Goal: Task Accomplishment & Management: Complete application form

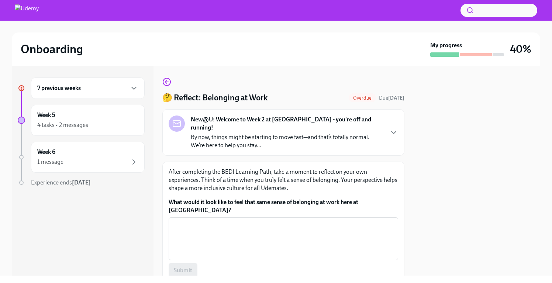
click at [141, 89] on div "7 previous weeks" at bounding box center [88, 88] width 114 height 21
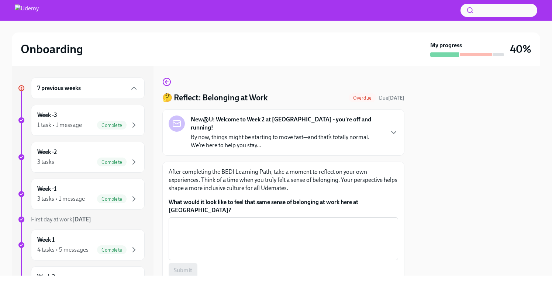
click at [141, 85] on div "7 previous weeks" at bounding box center [88, 88] width 114 height 21
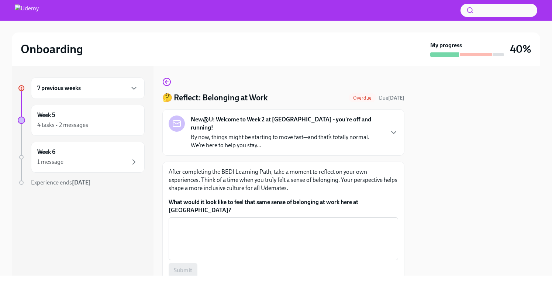
click at [141, 85] on div "7 previous weeks" at bounding box center [88, 88] width 114 height 21
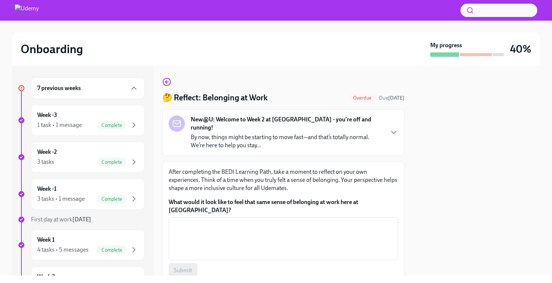
click at [21, 87] on icon at bounding box center [22, 88] width 4 height 4
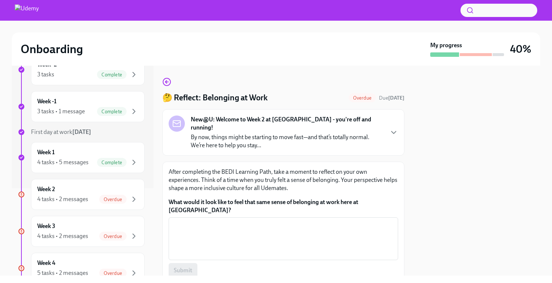
scroll to position [94, 0]
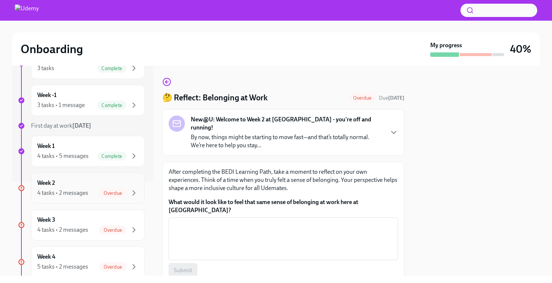
click at [67, 182] on div "Week 2 4 tasks • 2 messages Overdue" at bounding box center [87, 188] width 101 height 18
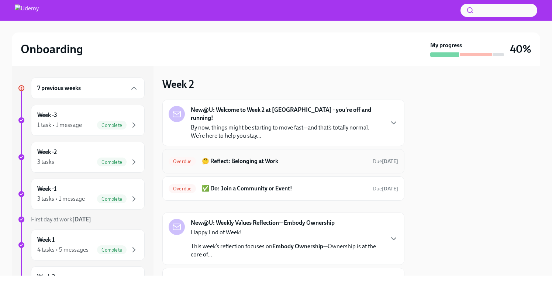
click at [242, 157] on h6 "🤔 Reflect: Belonging at Work" at bounding box center [284, 161] width 165 height 8
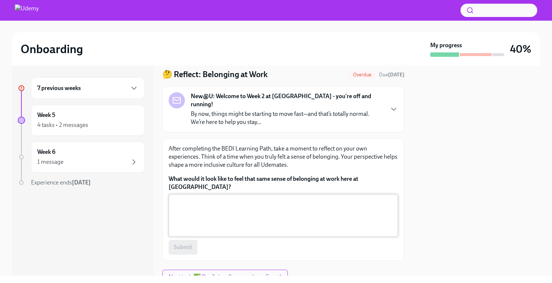
scroll to position [32, 0]
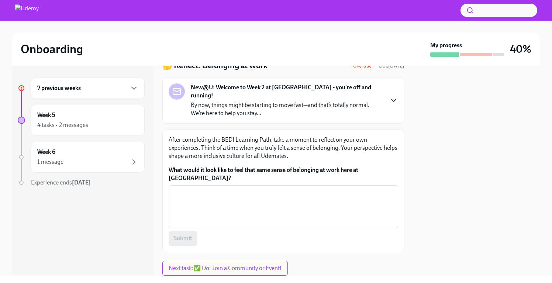
click at [394, 101] on icon "button" at bounding box center [393, 100] width 9 height 9
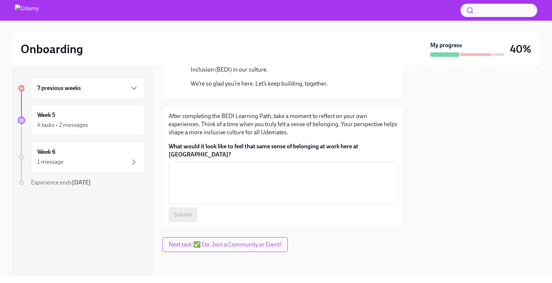
scroll to position [324, 0]
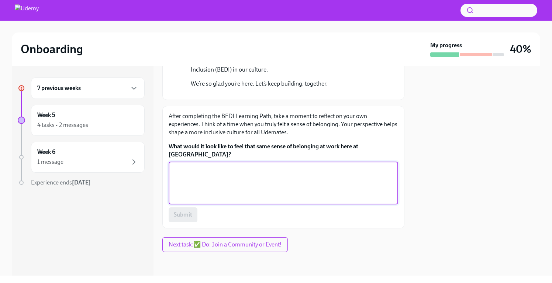
click at [231, 182] on textarea "What would it look like to feel that same sense of belonging at work here at [G…" at bounding box center [283, 182] width 221 height 35
type textarea "W"
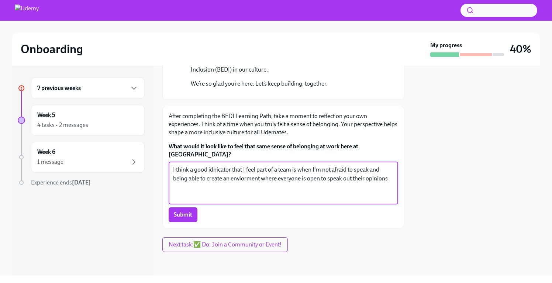
click at [213, 173] on textarea "I think a good idnicator that I feel part of a team is when I'm not afraid to s…" at bounding box center [283, 182] width 221 height 35
click at [244, 180] on textarea "I think a good indicator that I feel part of a team is when I'm not afraid to s…" at bounding box center [283, 182] width 221 height 35
click at [251, 181] on textarea "I think a good indicator that I feel part of a team is when I'm not afraid to s…" at bounding box center [283, 182] width 221 height 35
click at [260, 183] on textarea "I think a good indicator that I feel part of a team is when I'm not afraid to s…" at bounding box center [283, 182] width 221 height 35
click at [386, 180] on textarea "I think a good indicator that I feel part of a team is when I'm not afraid to s…" at bounding box center [283, 182] width 221 height 35
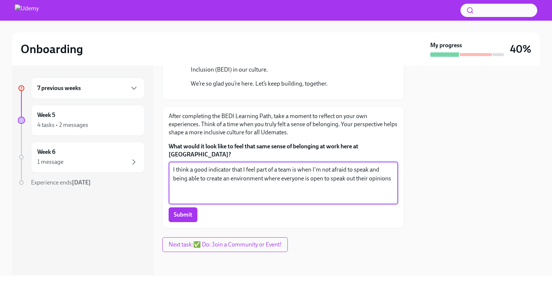
click at [393, 182] on textarea "I think a good indicator that I feel part of a team is when I'm not afraid to s…" at bounding box center [283, 182] width 221 height 35
click at [241, 188] on textarea "I think a good indicator that I feel part of a team is when I'm not afraid to s…" at bounding box center [283, 182] width 221 height 35
click at [257, 185] on textarea "I think a good indicator that I feel part of a team is when I'm not afraid to s…" at bounding box center [283, 182] width 221 height 35
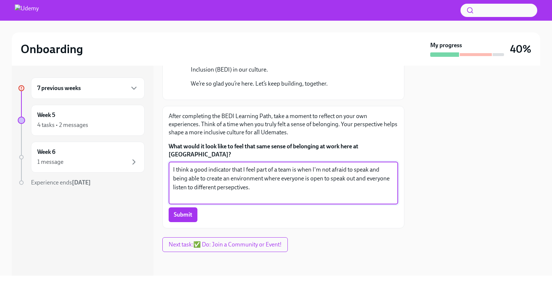
click at [238, 187] on textarea "I think a good indicator that I feel part of a team is when I'm not afraid to s…" at bounding box center [283, 182] width 221 height 35
click at [239, 187] on textarea "I think a good indicator that I feel part of a team is when I'm not afraid to s…" at bounding box center [283, 182] width 221 height 35
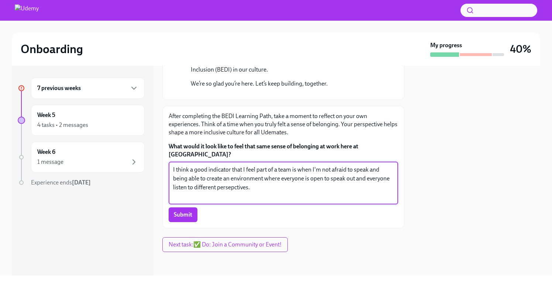
click at [239, 187] on textarea "I think a good indicator that I feel part of a team is when I'm not afraid to s…" at bounding box center [283, 182] width 221 height 35
click at [240, 184] on textarea "I think a good indicator that I feel part of a team is when I'm not afraid to s…" at bounding box center [283, 182] width 221 height 35
click at [234, 191] on textarea "I think a good indicator that I feel part of a team is when I'm not afraid to s…" at bounding box center [283, 182] width 221 height 35
drag, startPoint x: 260, startPoint y: 192, endPoint x: 168, endPoint y: 149, distance: 100.9
click at [169, 149] on div "After completing the BEDI Learning Path, take a moment to reflect on your own e…" at bounding box center [284, 167] width 230 height 110
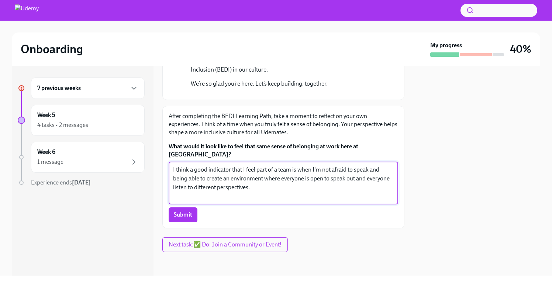
click at [258, 179] on textarea "I think a good indicator that I feel part of a team is when I'm not afraid to s…" at bounding box center [283, 182] width 221 height 35
drag, startPoint x: 254, startPoint y: 189, endPoint x: 164, endPoint y: 146, distance: 99.5
click at [164, 146] on div "After completing the BEDI Learning Path, take a moment to reflect on your own e…" at bounding box center [283, 167] width 242 height 123
paste textarea "“I think a good indicator that I feel part of a team is when I’m not afraid to …"
click at [175, 169] on textarea "“I think a good indicator that I feel part of a team is when I’m not afraid to …" at bounding box center [283, 182] width 221 height 35
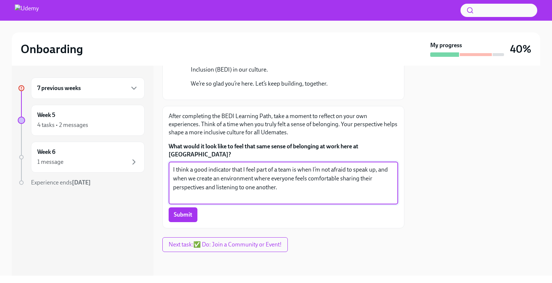
click at [188, 181] on textarea "I think a good indicator that I feel part of a team is when I’m not afraid to s…" at bounding box center [283, 182] width 221 height 35
click at [187, 189] on textarea "I think a good indicator that I feel part of a team is when I’m not afraid to s…" at bounding box center [283, 182] width 221 height 35
type textarea "I think a good indicator that I feel part of a team is when I’m not afraid to s…"
click at [185, 218] on span "Submit" at bounding box center [183, 214] width 18 height 7
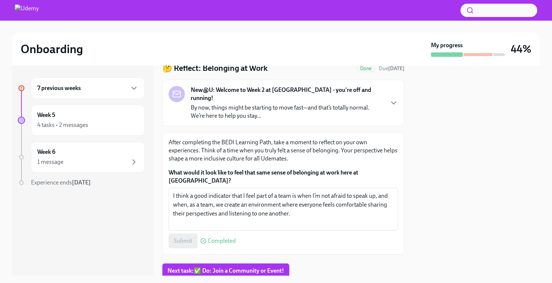
scroll to position [39, 0]
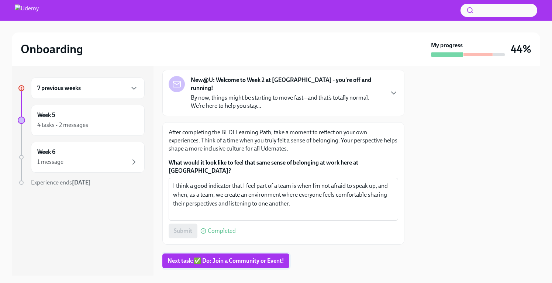
click at [225, 257] on span "Next task : ✅ Do: Join a Community or Event!" at bounding box center [226, 260] width 117 height 7
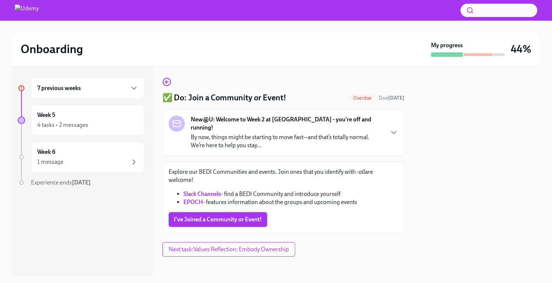
click at [227, 216] on span "I've Joined a Community or Event!" at bounding box center [218, 219] width 88 height 7
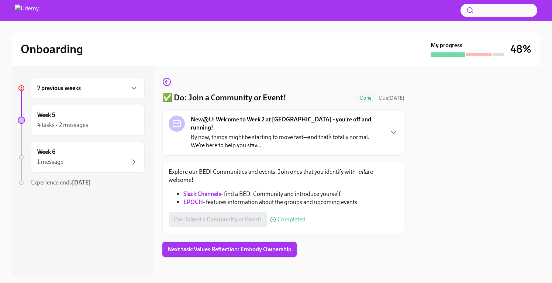
click at [206, 246] on span "Next task : Values Reflection: Embody Ownership" at bounding box center [230, 249] width 124 height 7
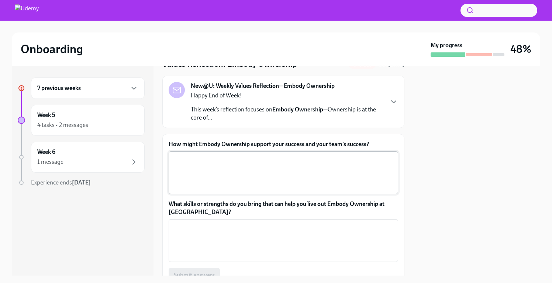
scroll to position [35, 0]
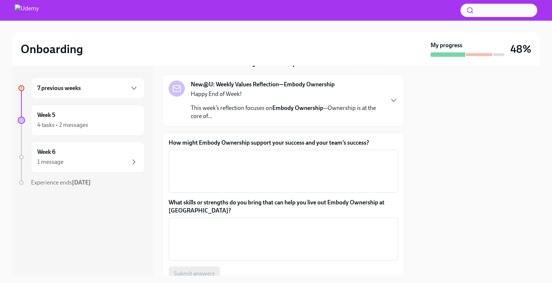
click at [237, 144] on label "How might Embody Ownership support your success and your team’s success?" at bounding box center [284, 143] width 230 height 8
click at [237, 154] on textarea "How might Embody Ownership support your success and your team’s success?" at bounding box center [283, 171] width 221 height 35
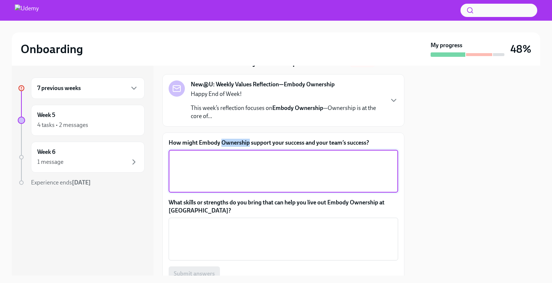
click at [237, 144] on label "How might Embody Ownership support your success and your team’s success?" at bounding box center [284, 143] width 230 height 8
click at [237, 154] on textarea "How might Embody Ownership support your success and your team’s success?" at bounding box center [283, 171] width 221 height 35
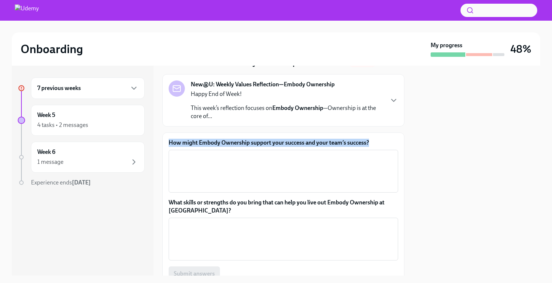
click at [237, 144] on label "How might Embody Ownership support your success and your team’s success?" at bounding box center [284, 143] width 230 height 8
click at [237, 154] on textarea "How might Embody Ownership support your success and your team’s success?" at bounding box center [283, 171] width 221 height 35
copy label "How might Embody Ownership support your success and your team’s success?"
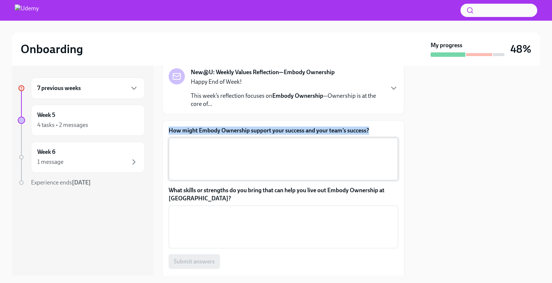
scroll to position [51, 0]
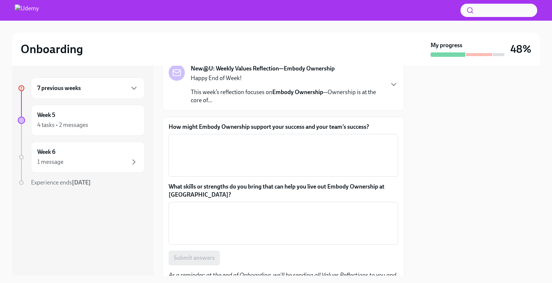
click at [385, 83] on div "New@U: Weekly Values Reflection—Embody Ownership Happy End of Week! This week’s…" at bounding box center [284, 85] width 230 height 40
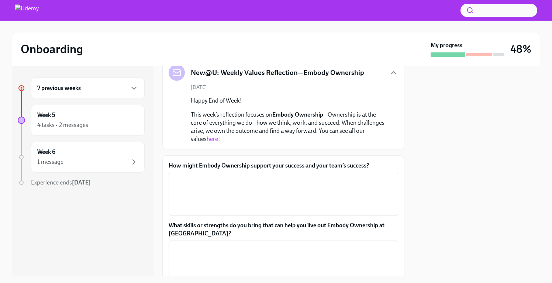
click at [239, 121] on p "This week’s reflection focuses on Embody Ownership —Ownership is at the core of…" at bounding box center [289, 127] width 196 height 32
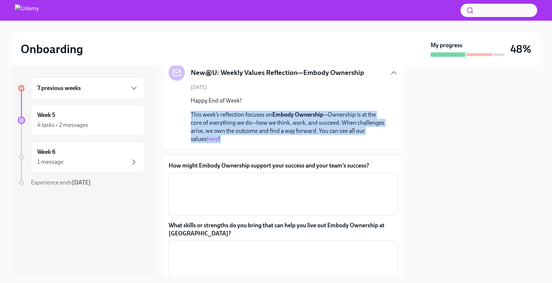
click at [239, 121] on p "This week’s reflection focuses on Embody Ownership —Ownership is at the core of…" at bounding box center [289, 127] width 196 height 32
click at [278, 116] on strong "Embody Ownership" at bounding box center [297, 114] width 51 height 7
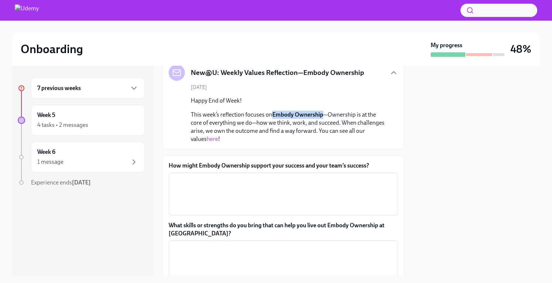
drag, startPoint x: 273, startPoint y: 116, endPoint x: 324, endPoint y: 118, distance: 51.4
click at [324, 118] on p "This week’s reflection focuses on Embody Ownership —Ownership is at the core of…" at bounding box center [289, 127] width 196 height 32
click at [207, 139] on link "here" at bounding box center [212, 138] width 11 height 7
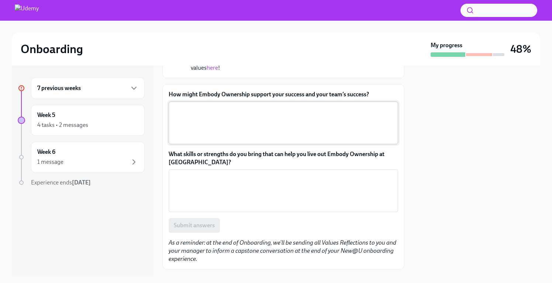
scroll to position [124, 0]
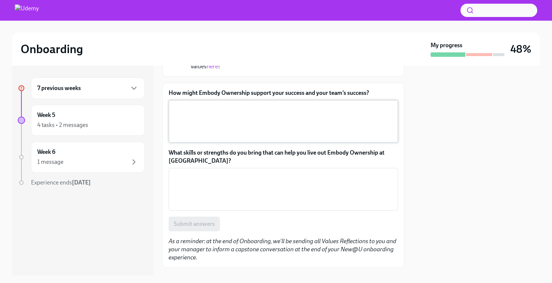
click at [197, 107] on textarea "How might Embody Ownership support your success and your team’s success?" at bounding box center [283, 121] width 221 height 35
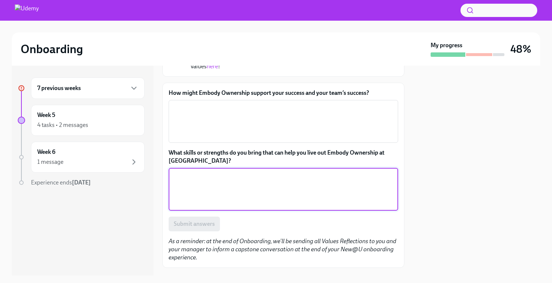
click at [200, 193] on textarea "What skills or strengths do you bring that can help you live out Embody Ownersh…" at bounding box center [283, 189] width 221 height 35
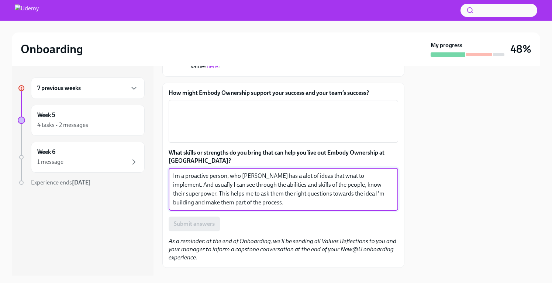
click at [216, 181] on textarea "Im a proactive person, who [PERSON_NAME] has a alot of ideas that wnat to imple…" at bounding box center [283, 189] width 221 height 35
click at [358, 183] on textarea "Im a proactive person, who [PERSON_NAME] has a alot of ideas that wnat to imple…" at bounding box center [283, 189] width 221 height 35
click at [366, 175] on textarea "Im a proactive person, who [PERSON_NAME] has a alot of ideas that wnat to imple…" at bounding box center [283, 189] width 221 height 35
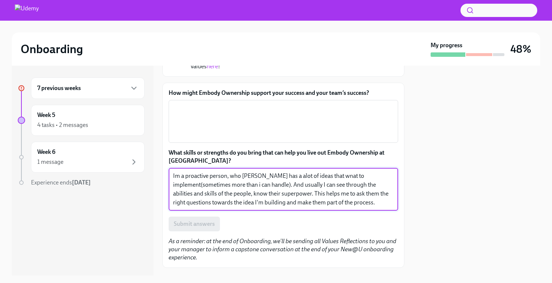
drag, startPoint x: 383, startPoint y: 207, endPoint x: 167, endPoint y: 164, distance: 219.7
click at [167, 164] on div "How might Embody Ownership support your success and your team’s success? x ​ Wh…" at bounding box center [283, 175] width 242 height 185
paste textarea "’m a proactive person who usually has a lot of ideas I want to implement (somet…"
click at [231, 185] on textarea "I’m a proactive person who usually has a lot of ideas I want to implement (some…" at bounding box center [283, 189] width 221 height 35
type textarea "I’m a proactive person who usually has a lot of ideas I want to implement (some…"
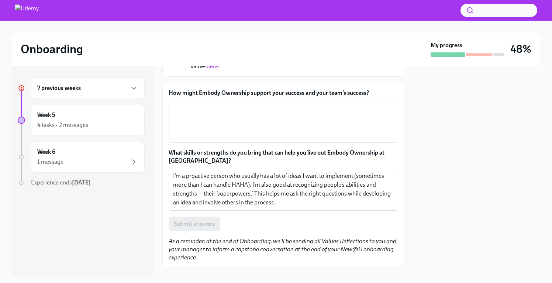
click at [199, 92] on label "How might Embody Ownership support your success and your team’s success?" at bounding box center [284, 93] width 230 height 8
click at [199, 104] on textarea "How might Embody Ownership support your success and your team’s success?" at bounding box center [283, 121] width 221 height 35
click at [199, 92] on label "How might Embody Ownership support your success and your team’s success?" at bounding box center [284, 93] width 230 height 8
click at [199, 104] on textarea "How might Embody Ownership support your success and your team’s success?" at bounding box center [283, 121] width 221 height 35
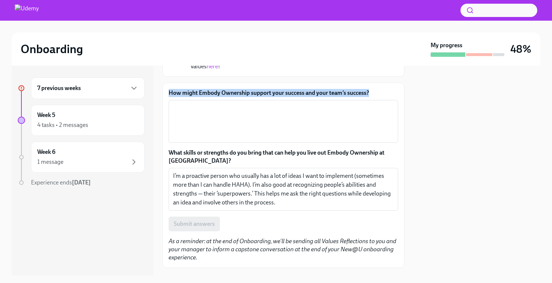
click at [199, 92] on label "How might Embody Ownership support your success and your team’s success?" at bounding box center [284, 93] width 230 height 8
click at [199, 104] on textarea "How might Embody Ownership support your success and your team’s success?" at bounding box center [283, 121] width 221 height 35
copy label "How might Embody Ownership support your success and your team’s success?"
click at [194, 106] on textarea "How might Embody Ownership support your success and your team’s success?" at bounding box center [283, 121] width 221 height 35
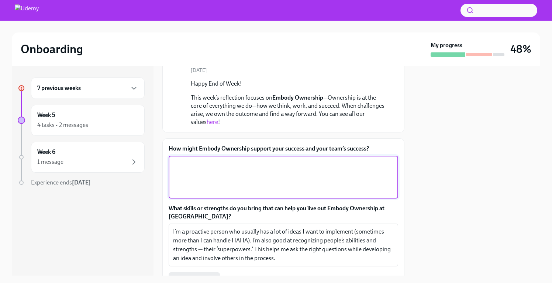
scroll to position [67, 0]
paste textarea "Embodying ownership helps me stay accountable and proactive, and it builds trus…"
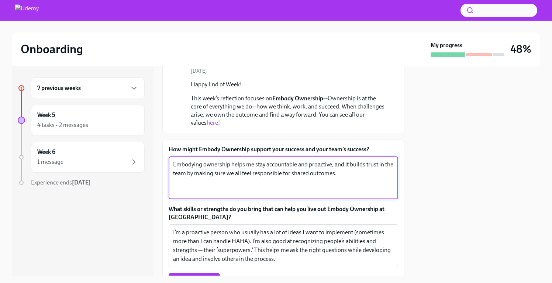
drag, startPoint x: 308, startPoint y: 165, endPoint x: 304, endPoint y: 162, distance: 4.5
click at [304, 162] on textarea "Embodying ownership helps me stay accountable and proactive, and it builds trus…" at bounding box center [283, 177] width 221 height 35
click at [335, 178] on textarea "Embodying ownership helps me stay accountable and proactive, and it builds trus…" at bounding box center [283, 177] width 221 height 35
click at [375, 176] on textarea "Embodying ownership helps me stay accountable and proactive, and it builds trus…" at bounding box center [283, 177] width 221 height 35
click at [189, 181] on textarea "Embodying ownership helps me stay accountable and proactive, and it builds trus…" at bounding box center [283, 177] width 221 height 35
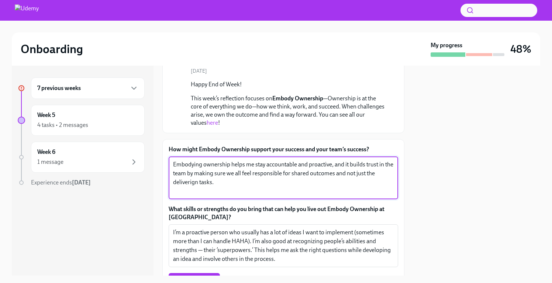
click at [189, 181] on textarea "Embodying ownership helps me stay accountable and proactive, and it builds trus…" at bounding box center [283, 177] width 221 height 35
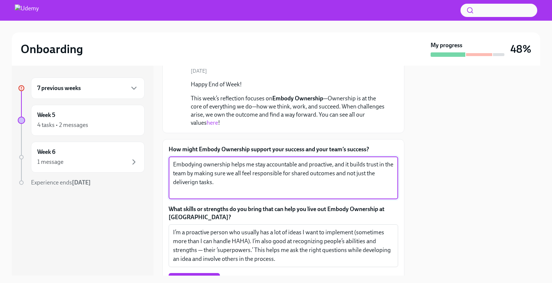
click at [189, 181] on textarea "Embodying ownership helps me stay accountable and proactive, and it builds trus…" at bounding box center [283, 177] width 221 height 35
click at [240, 187] on textarea "Embodying ownership helps me stay accountable and proactive, and it builds trus…" at bounding box center [283, 177] width 221 height 35
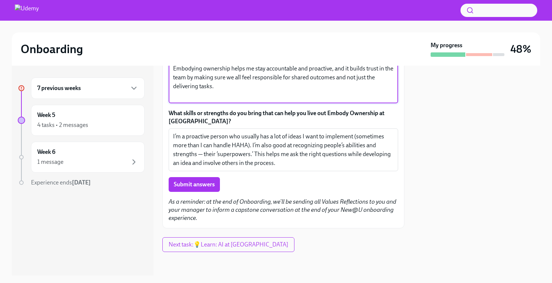
scroll to position [163, 0]
type textarea "Embodying ownership helps me stay accountable and proactive, and it builds trus…"
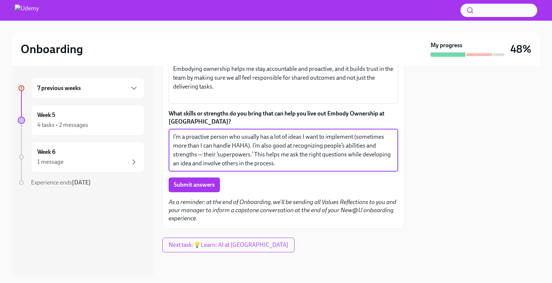
click at [176, 137] on textarea "I’m a proactive person who usually has a lot of ideas I want to implement (some…" at bounding box center [283, 149] width 221 height 35
click at [182, 137] on textarea "I’m a proactive person who usually has a lot of ideas I want to implement (some…" at bounding box center [283, 149] width 221 height 35
click at [338, 137] on textarea "I consider myself a proactive person who usually has a lot of ideas I want to i…" at bounding box center [283, 149] width 221 height 35
click at [321, 154] on textarea "I consider myself a proactive person who usually has a lot of ideas I want to i…" at bounding box center [283, 149] width 221 height 35
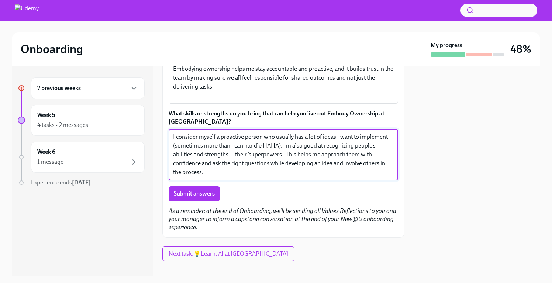
click at [237, 162] on textarea "I consider myself a proactive person who usually has a lot of ideas I want to i…" at bounding box center [283, 154] width 221 height 44
click at [248, 163] on textarea "I consider myself a proactive person who usually has a lot of ideas I want to i…" at bounding box center [283, 154] width 221 height 44
drag, startPoint x: 310, startPoint y: 164, endPoint x: 369, endPoint y: 160, distance: 58.8
click at [369, 159] on textarea "I consider myself a proactive person who usually has a lot of ideas I want to i…" at bounding box center [283, 154] width 221 height 44
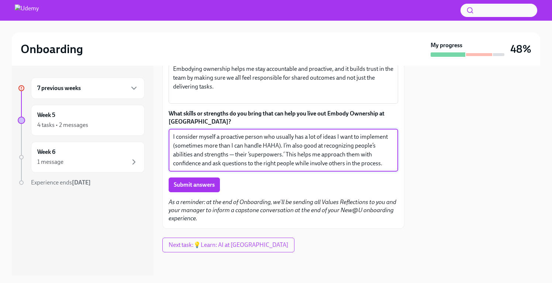
click at [327, 163] on textarea "I consider myself a proactive person who usually has a lot of ideas I want to i…" at bounding box center [283, 149] width 221 height 35
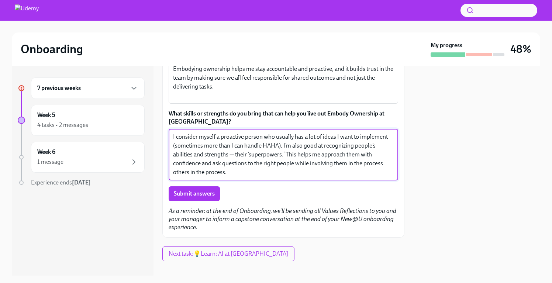
click at [362, 164] on textarea "I consider myself a proactive person who usually has a lot of ideas I want to i…" at bounding box center [283, 154] width 221 height 44
drag, startPoint x: 266, startPoint y: 173, endPoint x: 194, endPoint y: 173, distance: 72.3
click at [194, 173] on textarea "I consider myself a proactive person who usually has a lot of ideas I want to i…" at bounding box center [283, 154] width 221 height 44
type textarea "I consider myself a proactive person who usually has a lot of ideas I want to i…"
click at [186, 196] on span "Submit answers" at bounding box center [194, 193] width 41 height 7
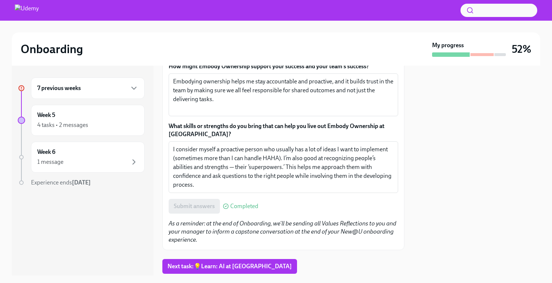
scroll to position [133, 0]
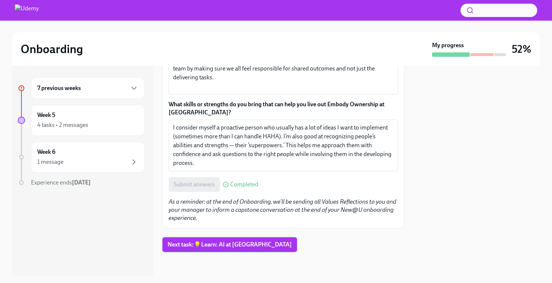
click at [211, 244] on span "Next task : 💡Learn: AI at [GEOGRAPHIC_DATA]" at bounding box center [230, 244] width 124 height 7
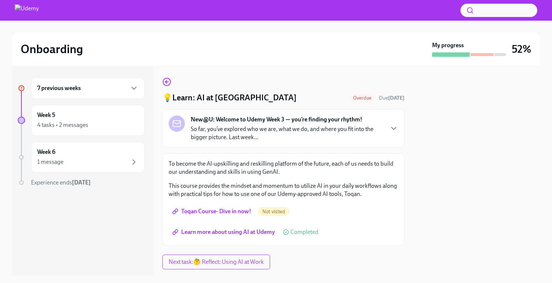
scroll to position [17, 0]
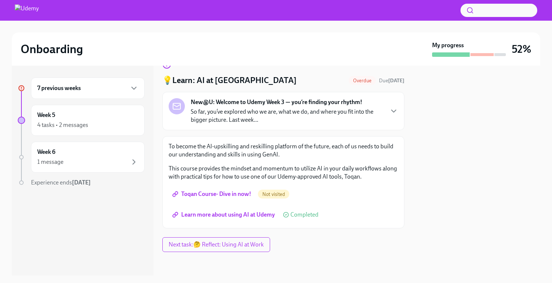
click at [221, 196] on span "Toqan Course- Dive in now!" at bounding box center [213, 193] width 78 height 7
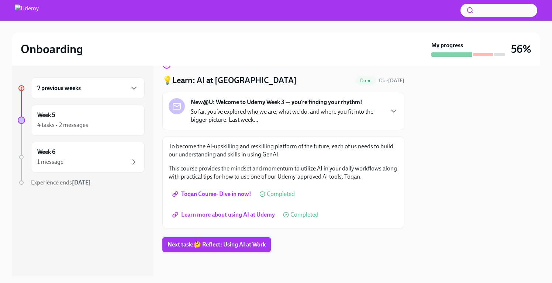
click at [230, 245] on span "Next task : 🤔 Reflect: Using AI at Work" at bounding box center [217, 244] width 98 height 7
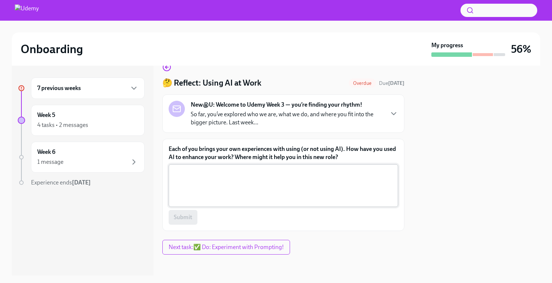
scroll to position [17, 0]
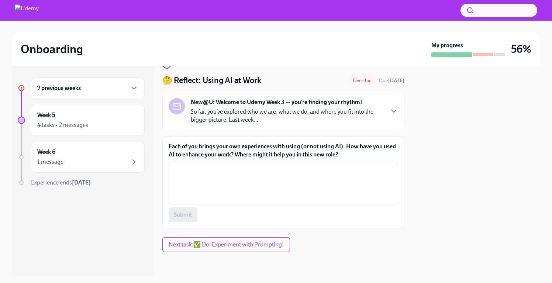
click at [385, 110] on div "New@U: Welcome to Udemy Week 3 — you’re finding your rhythm! So far, you’ve exp…" at bounding box center [284, 111] width 230 height 26
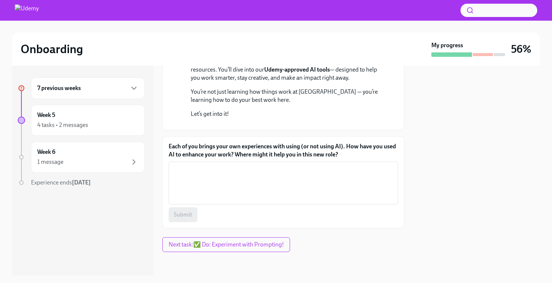
scroll to position [195, 0]
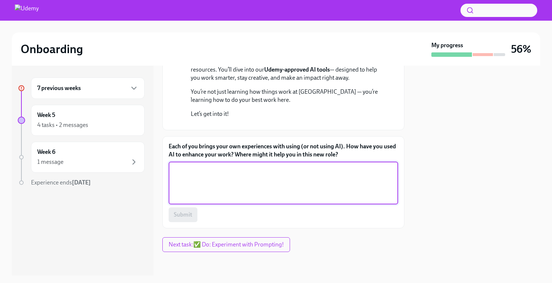
click at [189, 177] on textarea "Each of you brings your own experiences with using (or not using AI). How have …" at bounding box center [283, 182] width 221 height 35
paste textarea "My experience with AI as a researcher is mostly in the analysis phase and when …"
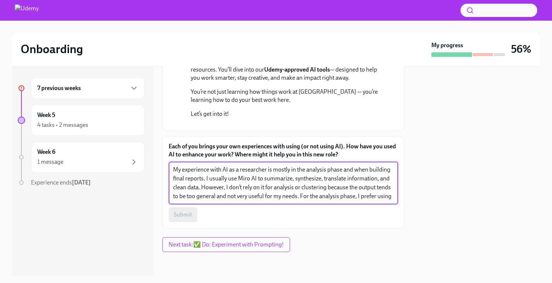
scroll to position [17, 0]
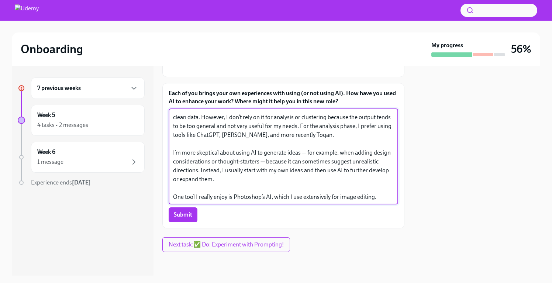
drag, startPoint x: 259, startPoint y: 217, endPoint x: 218, endPoint y: 218, distance: 41.0
click at [218, 201] on textarea "My experience with AI as a researcher is mostly in the analysis phase and when …" at bounding box center [283, 156] width 221 height 89
click at [245, 201] on textarea "My experience with AI as a researcher is mostly in the analysis phase and when …" at bounding box center [283, 156] width 221 height 89
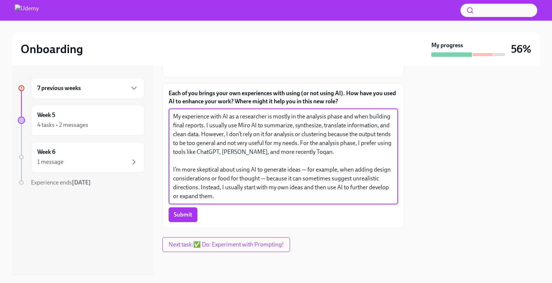
scroll to position [18, 0]
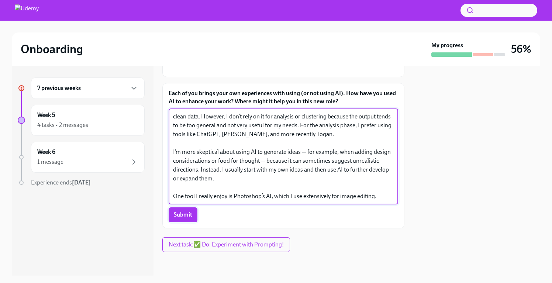
type textarea "My experience with AI as a researcher is mostly in the analysis phase and when …"
click at [186, 215] on span "Submit" at bounding box center [183, 214] width 18 height 7
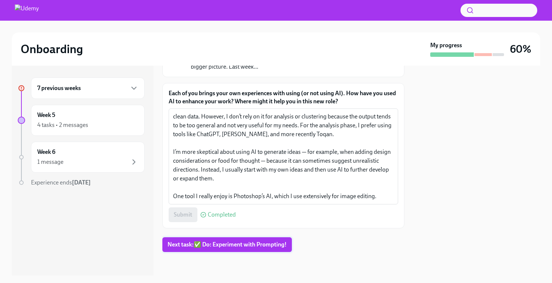
click at [222, 247] on span "Next task : ✅ Do: Experiment with Prompting!" at bounding box center [227, 244] width 119 height 7
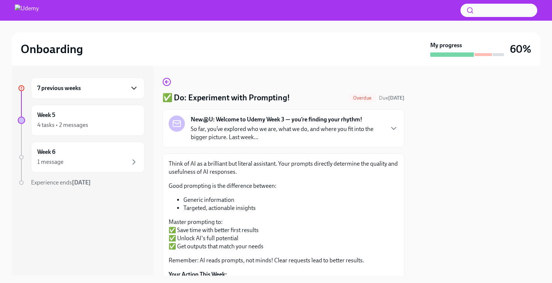
click at [135, 89] on icon "button" at bounding box center [134, 88] width 9 height 9
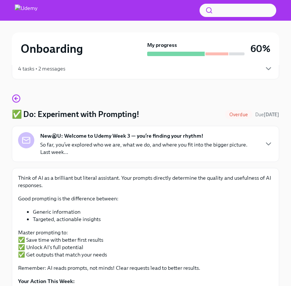
scroll to position [28, 0]
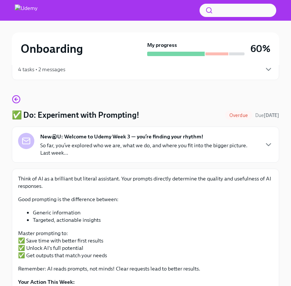
click at [136, 142] on p "So far, you’ve explored who we are, what we do, and where you fit into the bigg…" at bounding box center [149, 149] width 218 height 15
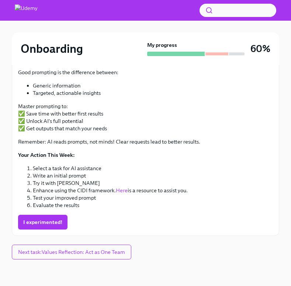
scroll to position [328, 0]
click at [121, 190] on link "Here" at bounding box center [122, 190] width 12 height 7
click at [45, 219] on span "I experimented!" at bounding box center [42, 221] width 39 height 7
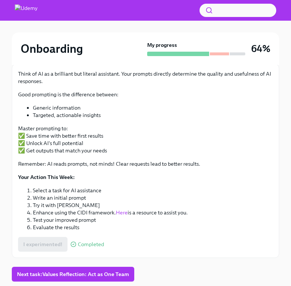
scroll to position [155, 0]
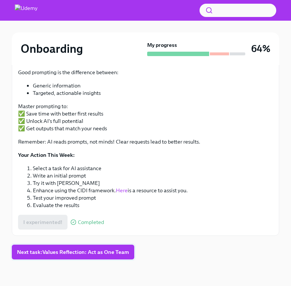
click at [56, 250] on span "Next task : Values Reflection: Act as One Team" at bounding box center [73, 251] width 112 height 7
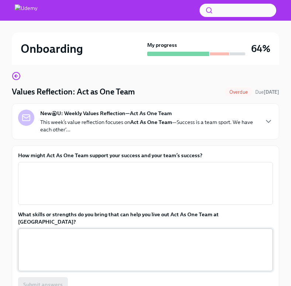
scroll to position [43, 0]
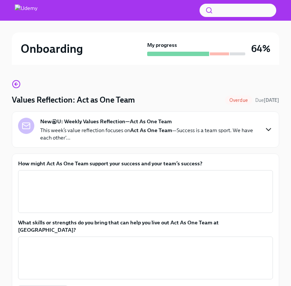
click at [269, 128] on icon "button" at bounding box center [268, 129] width 9 height 9
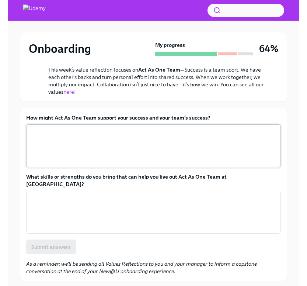
scroll to position [125, 0]
